Goal: Transaction & Acquisition: Book appointment/travel/reservation

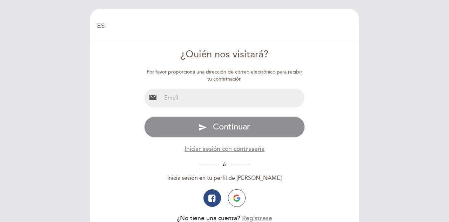
select select "es"
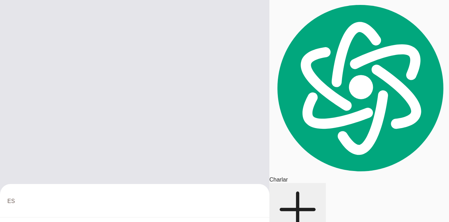
scroll to position [928, 0]
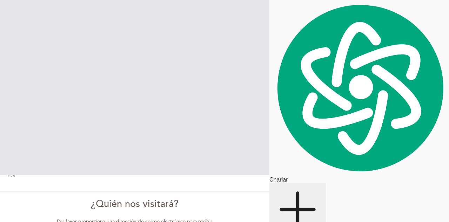
scroll to position [35, 0]
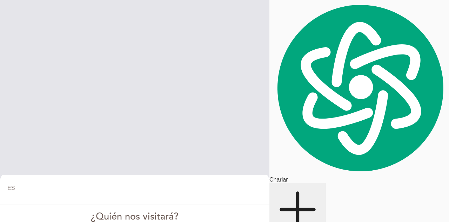
scroll to position [0, 0]
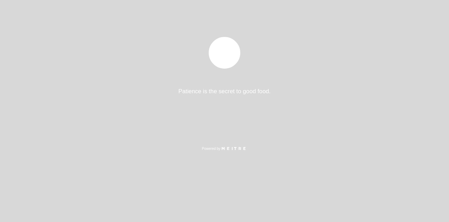
select select "es"
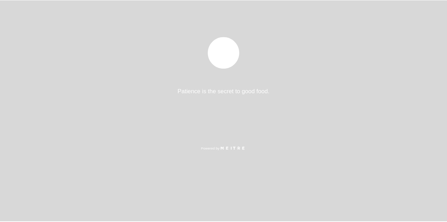
scroll to position [928, 0]
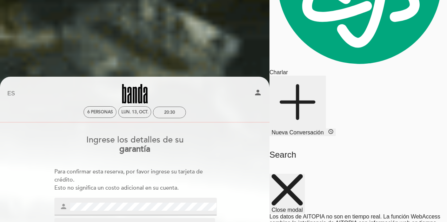
scroll to position [70, 0]
